Goal: Check status: Check status

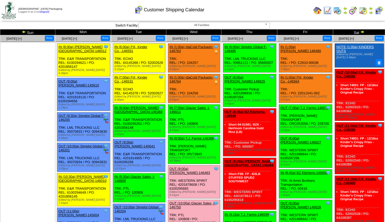
click at [372, 13] on img at bounding box center [371, 12] width 4 height 4
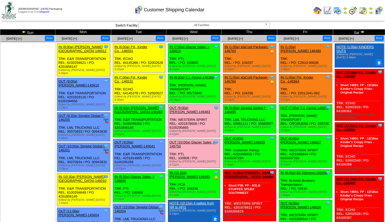
click at [24, 32] on img at bounding box center [24, 32] width 4 height 4
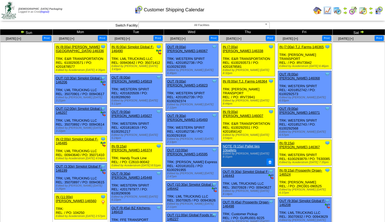
click at [361, 33] on img at bounding box center [362, 32] width 4 height 4
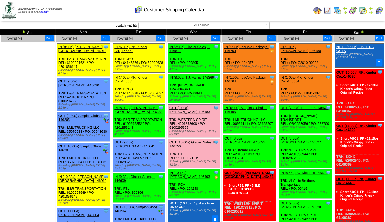
click at [363, 32] on img at bounding box center [362, 32] width 4 height 4
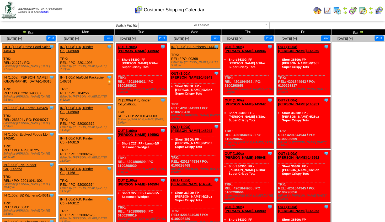
click at [24, 33] on img at bounding box center [25, 32] width 4 height 4
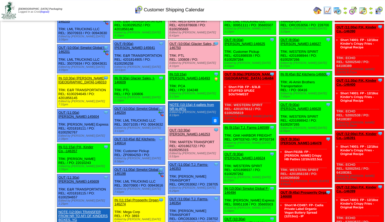
scroll to position [113, 0]
